Goal: Task Accomplishment & Management: Manage account settings

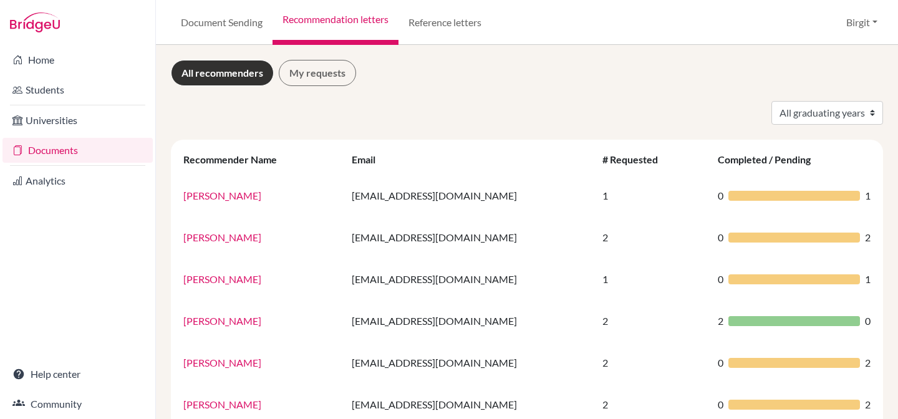
click at [41, 146] on link "Documents" at bounding box center [77, 150] width 150 height 25
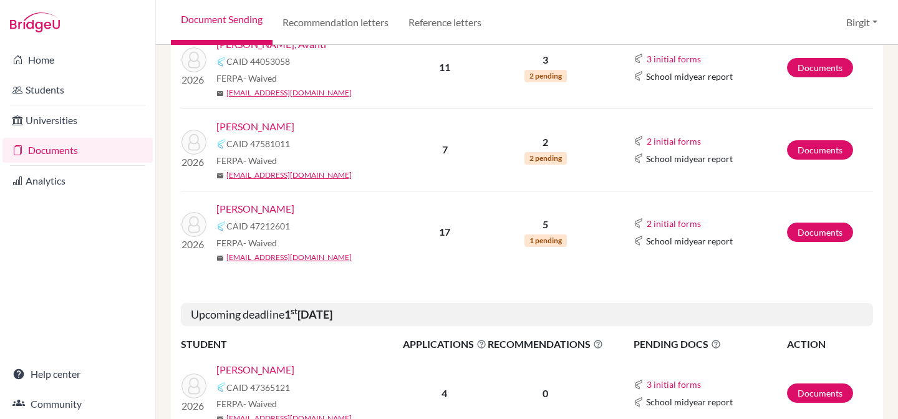
scroll to position [341, 0]
click at [254, 205] on link "[PERSON_NAME]" at bounding box center [255, 208] width 78 height 15
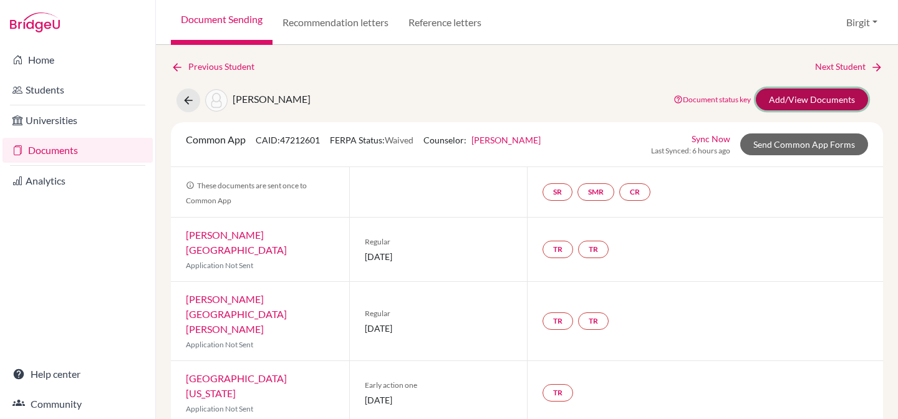
click at [786, 99] on link "Add/View Documents" at bounding box center [812, 100] width 112 height 22
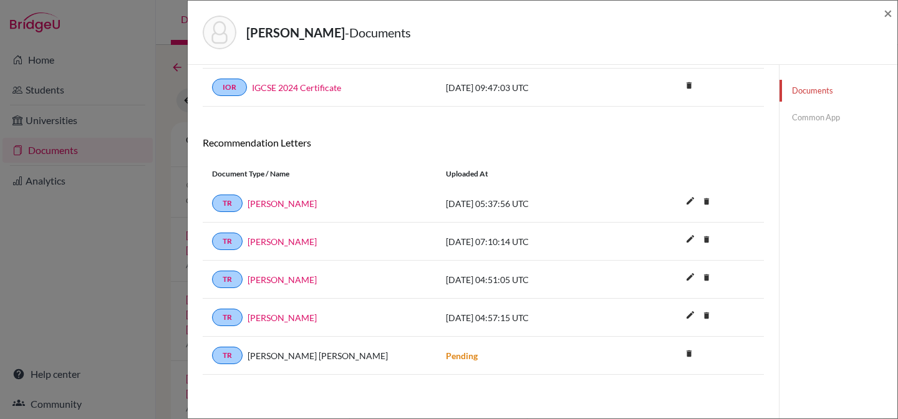
scroll to position [286, 0]
click at [888, 16] on span "×" at bounding box center [888, 13] width 9 height 18
